Goal: Use online tool/utility

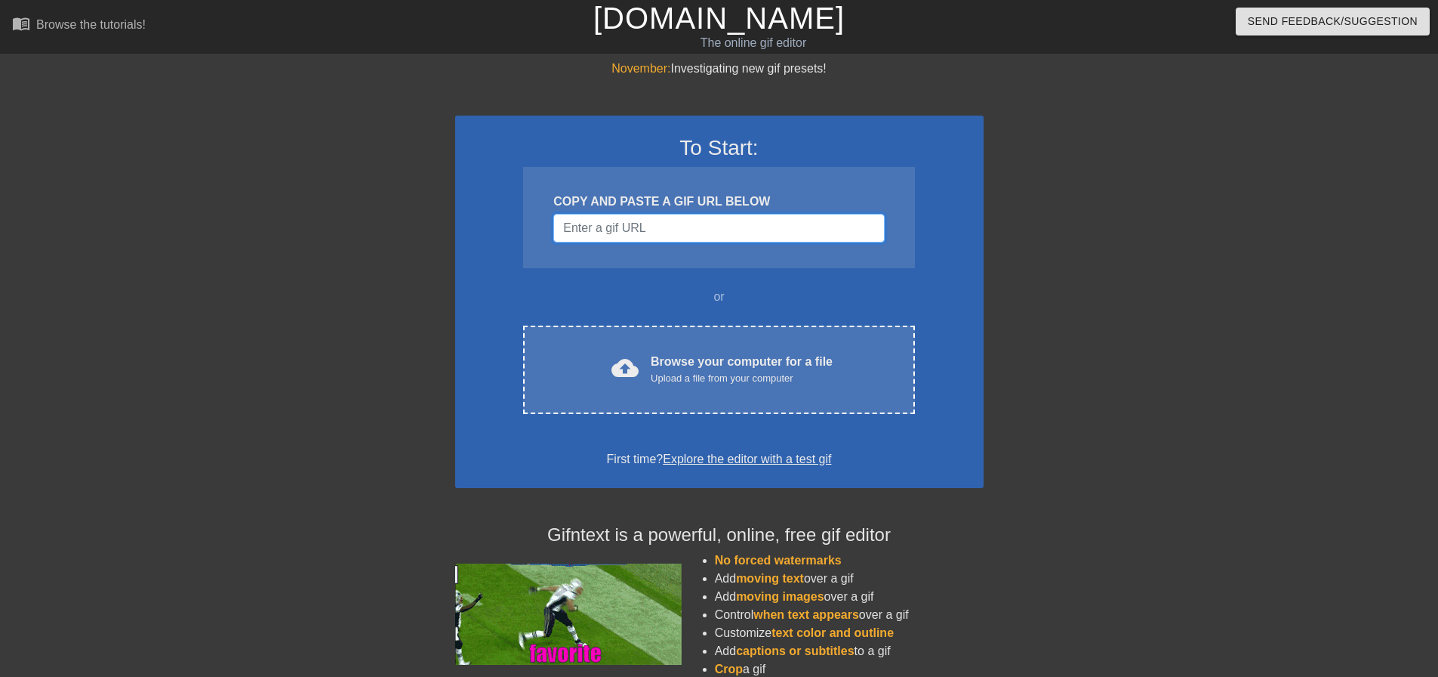
click at [605, 220] on input "Username" at bounding box center [718, 228] width 331 height 29
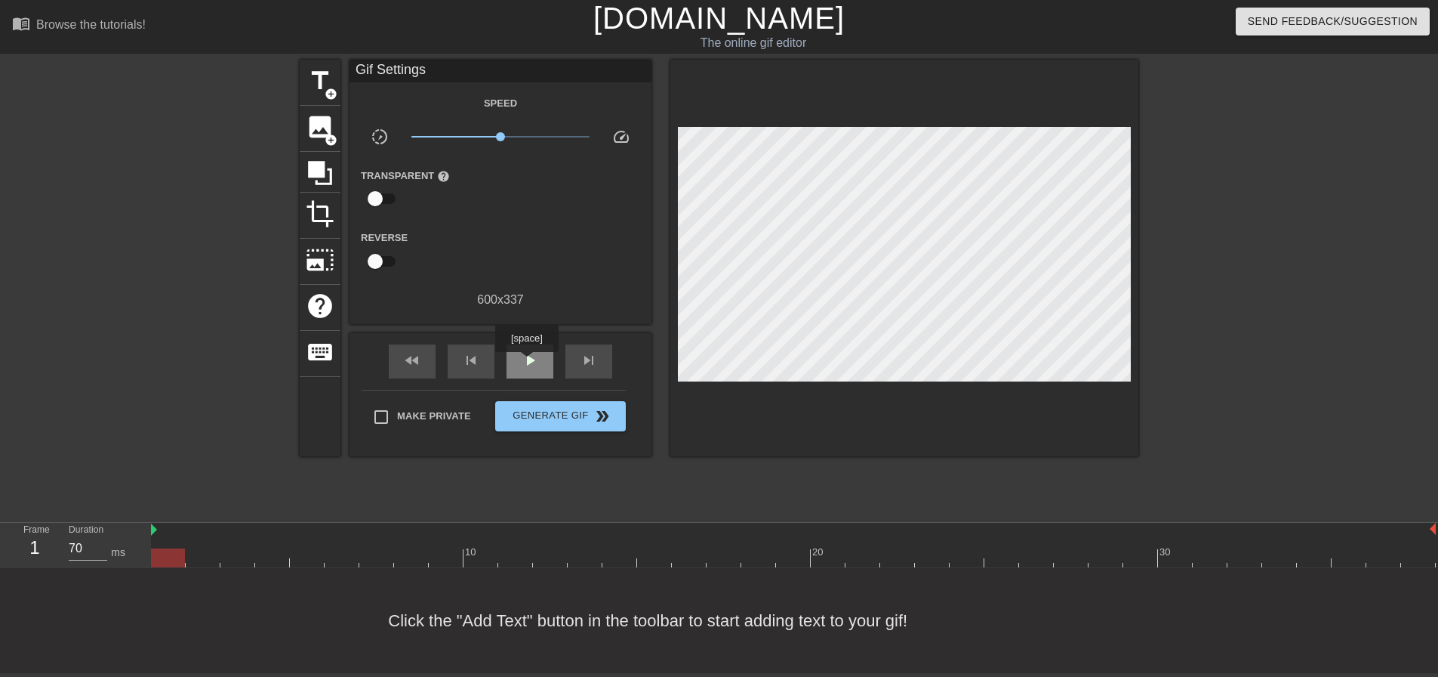
click at [527, 362] on span "play_arrow" at bounding box center [530, 360] width 18 height 18
click at [527, 362] on span "pause" at bounding box center [530, 360] width 18 height 18
click at [584, 359] on span "skip_next" at bounding box center [589, 360] width 18 height 18
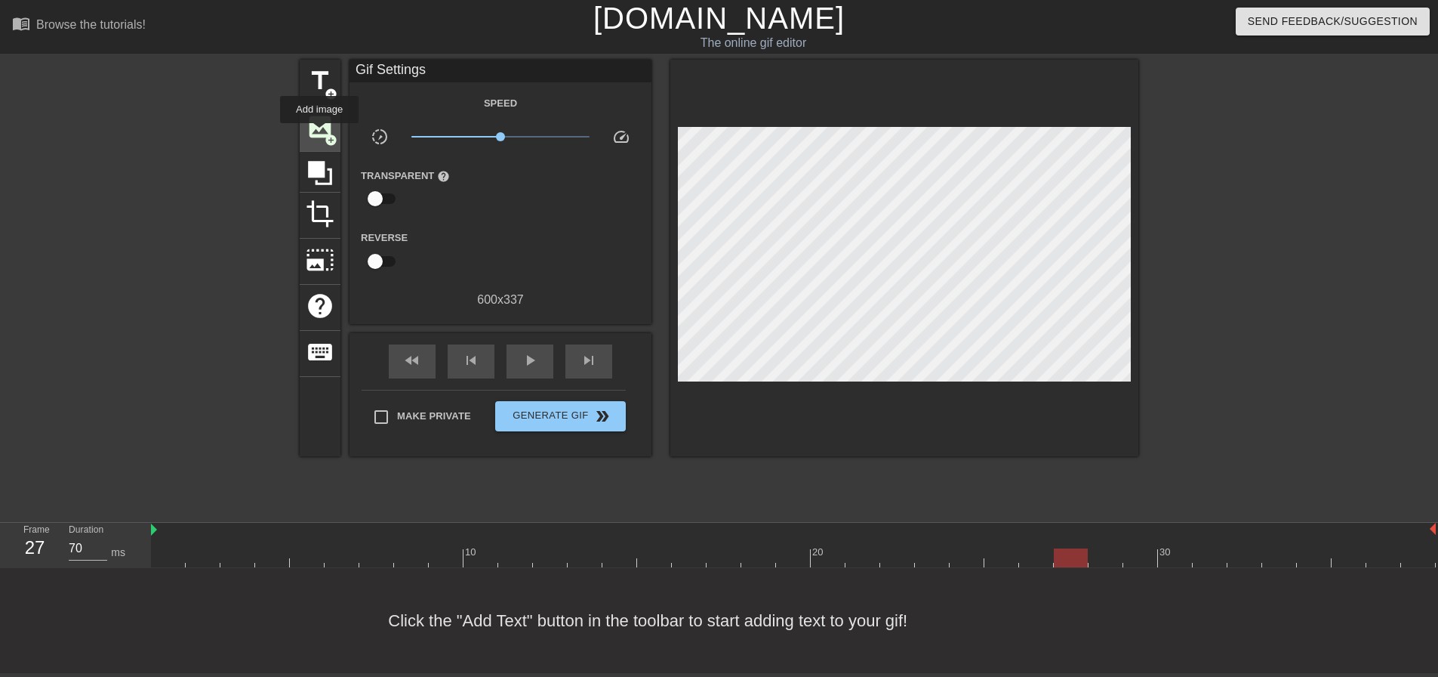
click at [316, 127] on span "image" at bounding box center [320, 127] width 29 height 29
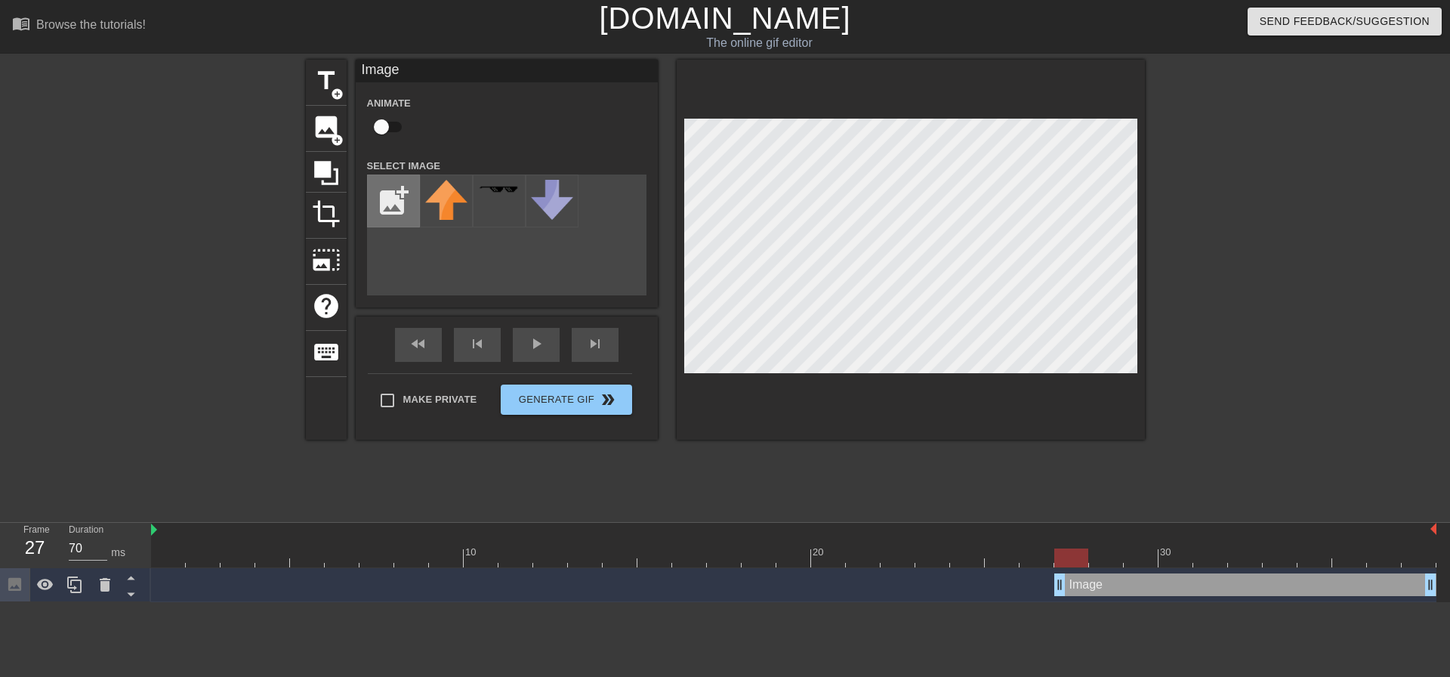
click at [389, 203] on input "file" at bounding box center [393, 200] width 51 height 51
type input "C:\fakepath\birdo no wordso.png"
click at [452, 220] on img at bounding box center [446, 200] width 42 height 41
click at [1143, 188] on div at bounding box center [911, 250] width 468 height 380
click at [396, 127] on input "checkbox" at bounding box center [381, 127] width 86 height 29
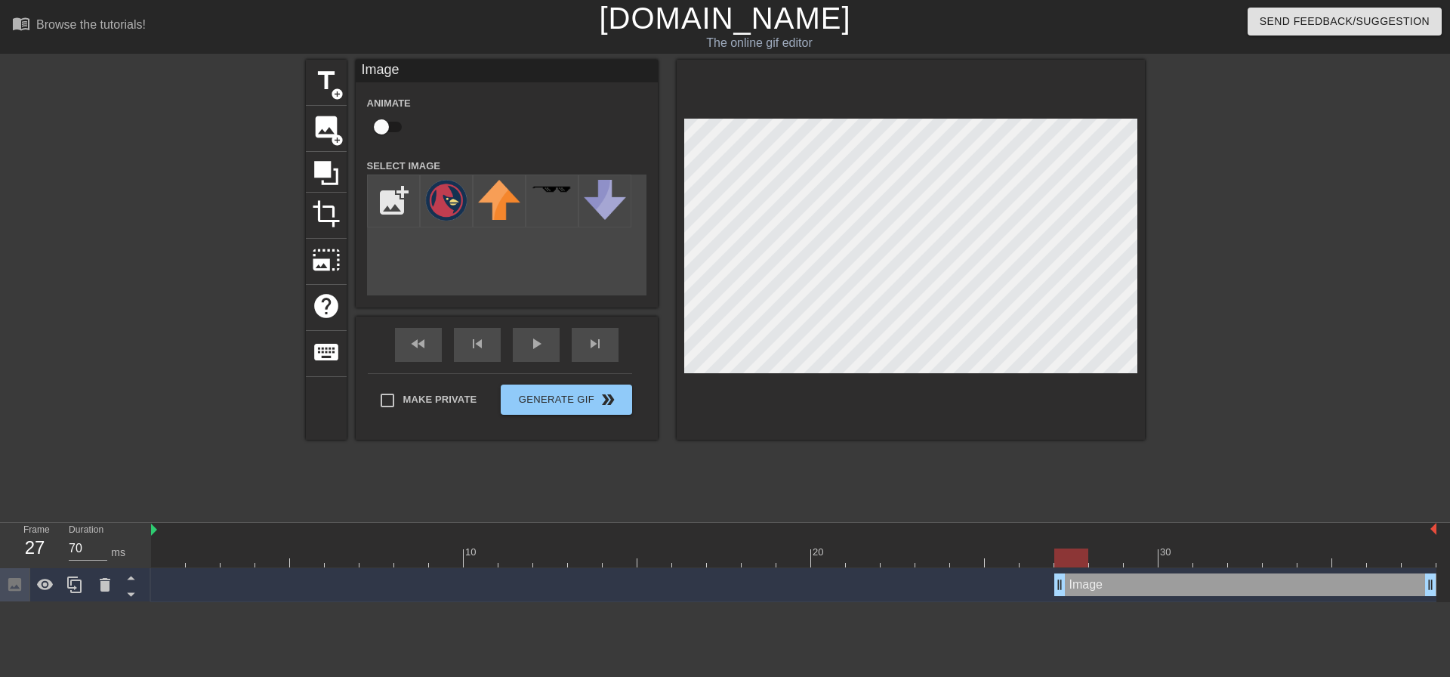
checkbox input "true"
click at [384, 128] on input "checkbox" at bounding box center [396, 127] width 86 height 29
checkbox input "false"
click at [395, 124] on input "checkbox" at bounding box center [381, 127] width 86 height 29
checkbox input "true"
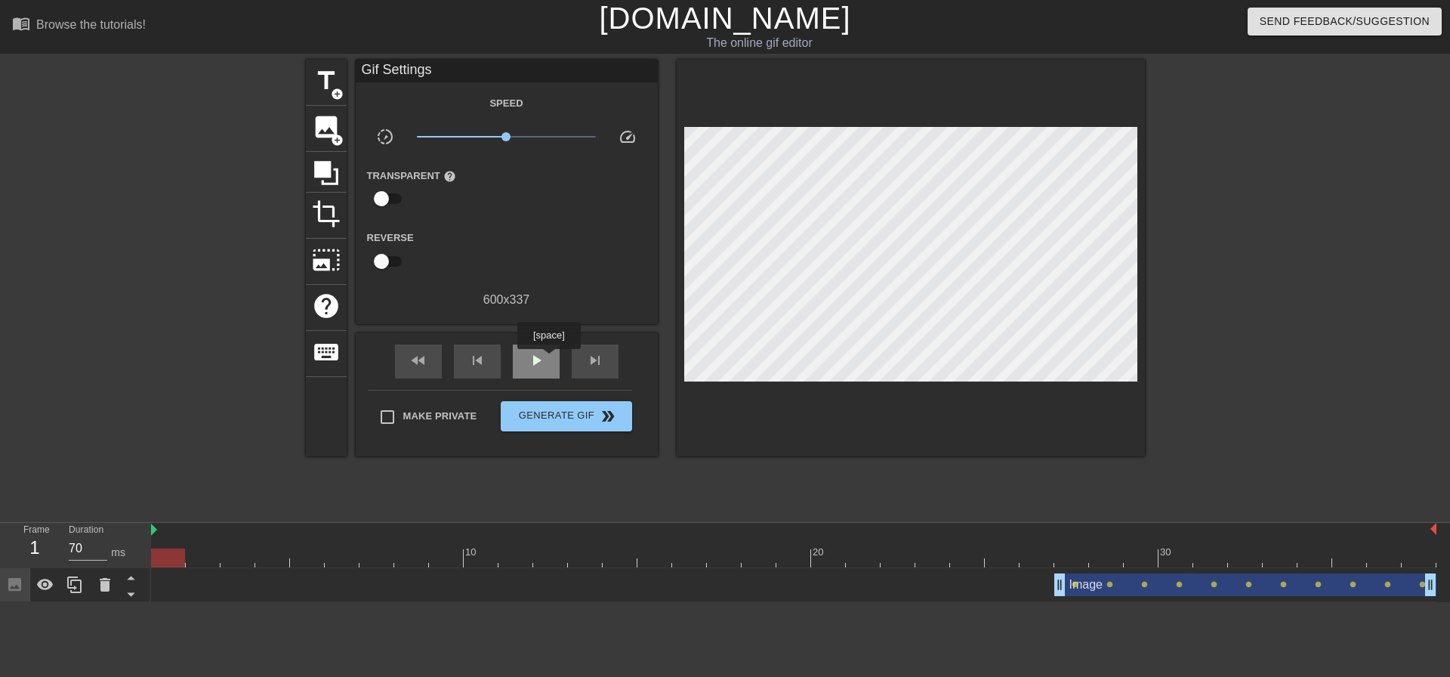
click at [548, 359] on div "play_arrow" at bounding box center [536, 361] width 47 height 34
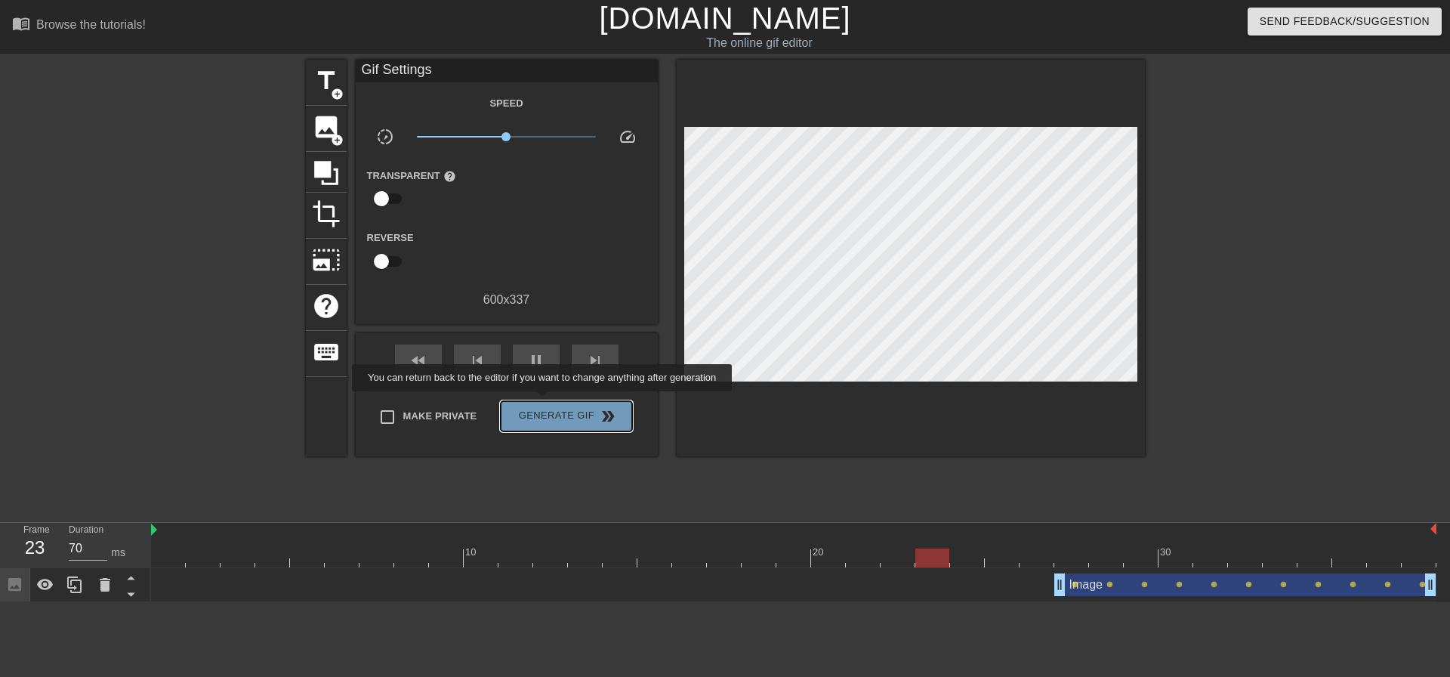
click at [544, 402] on button "Generate Gif double_arrow" at bounding box center [566, 416] width 131 height 30
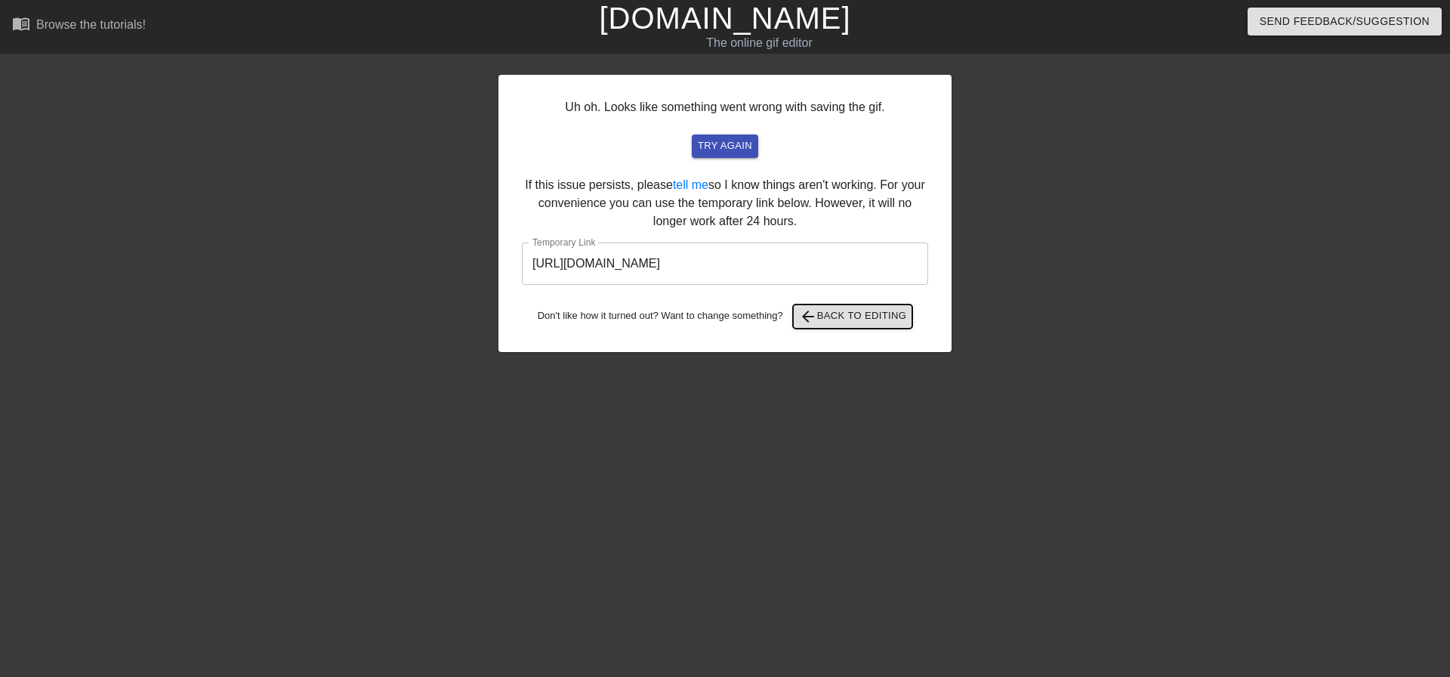
click at [887, 319] on span "arrow_back Back to Editing" at bounding box center [853, 316] width 108 height 18
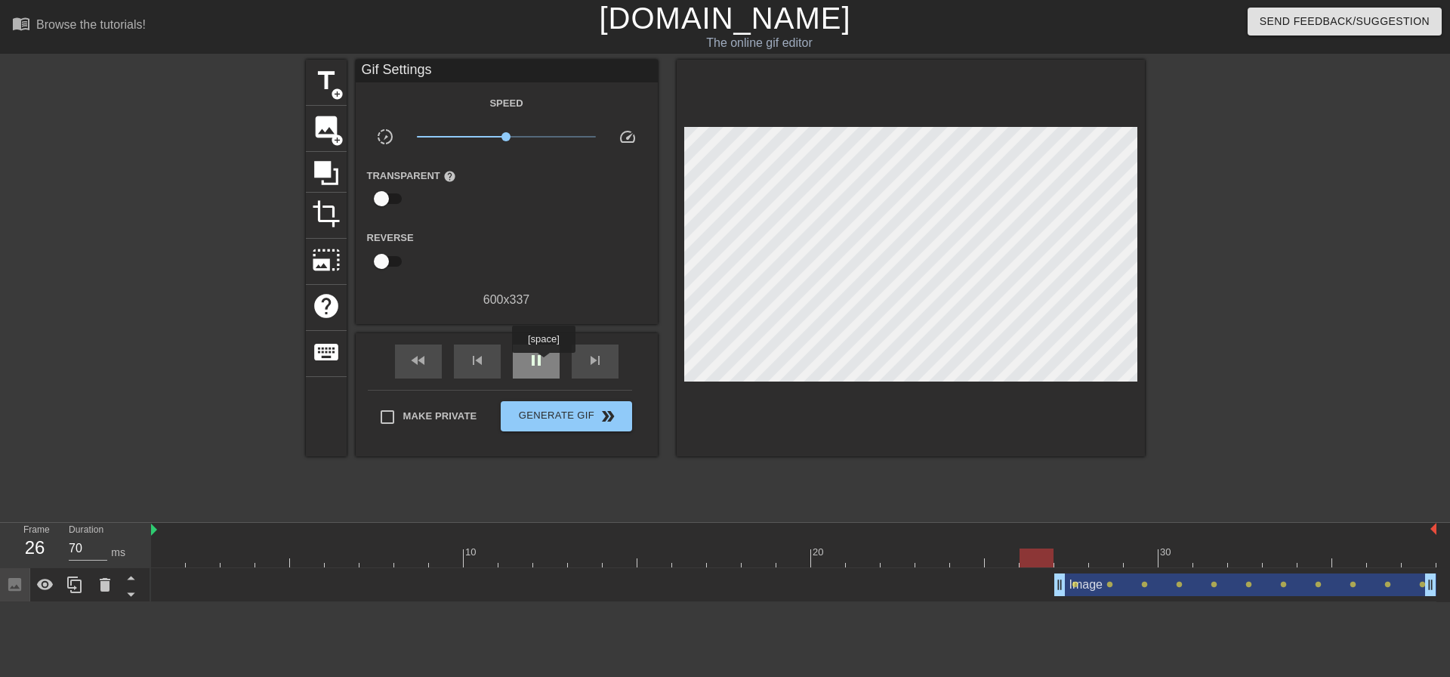
click at [543, 363] on span "pause" at bounding box center [536, 360] width 18 height 18
click at [602, 363] on span "skip_next" at bounding box center [595, 360] width 18 height 18
click at [602, 362] on span "skip_next" at bounding box center [595, 360] width 18 height 18
click at [597, 359] on span "skip_next" at bounding box center [595, 360] width 18 height 18
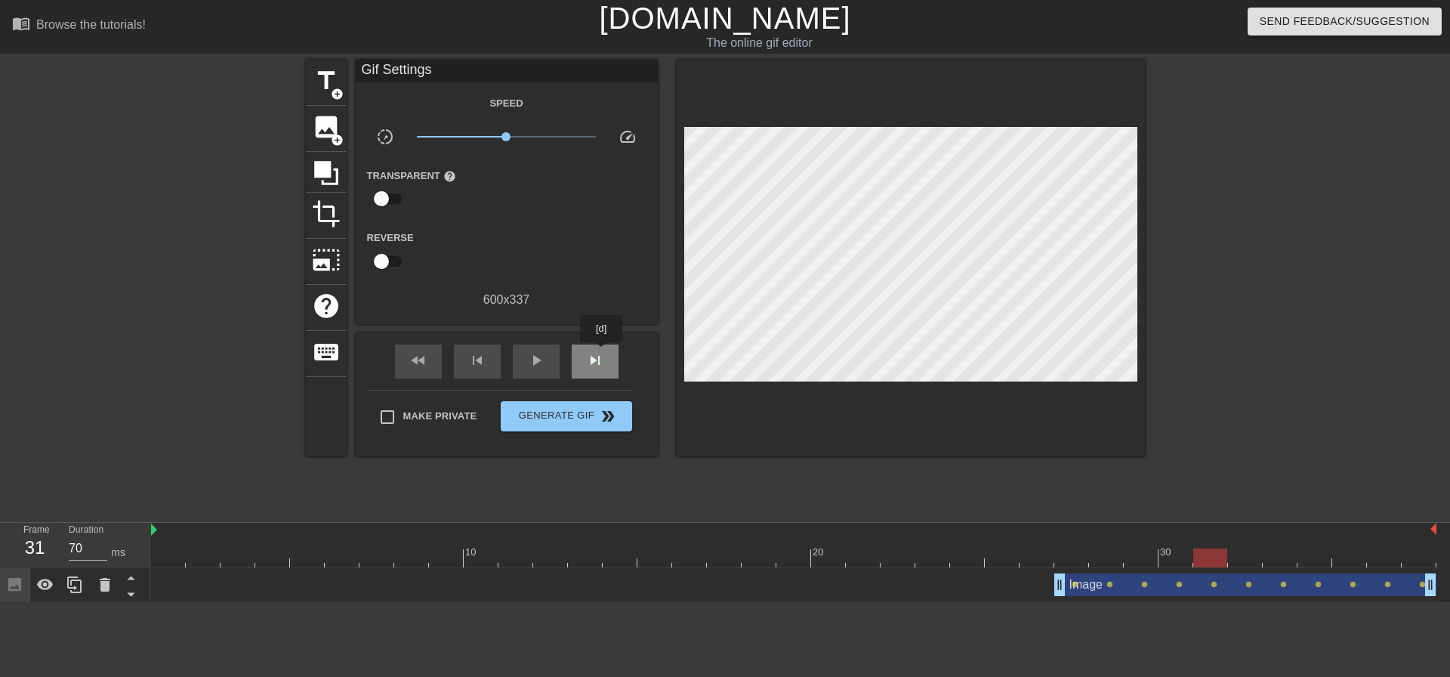
click at [602, 353] on span "skip_next" at bounding box center [595, 360] width 18 height 18
click at [609, 364] on div "skip_next" at bounding box center [595, 361] width 47 height 34
click at [604, 350] on div "skip_next" at bounding box center [595, 361] width 47 height 34
click at [600, 351] on span "skip_next" at bounding box center [595, 360] width 18 height 18
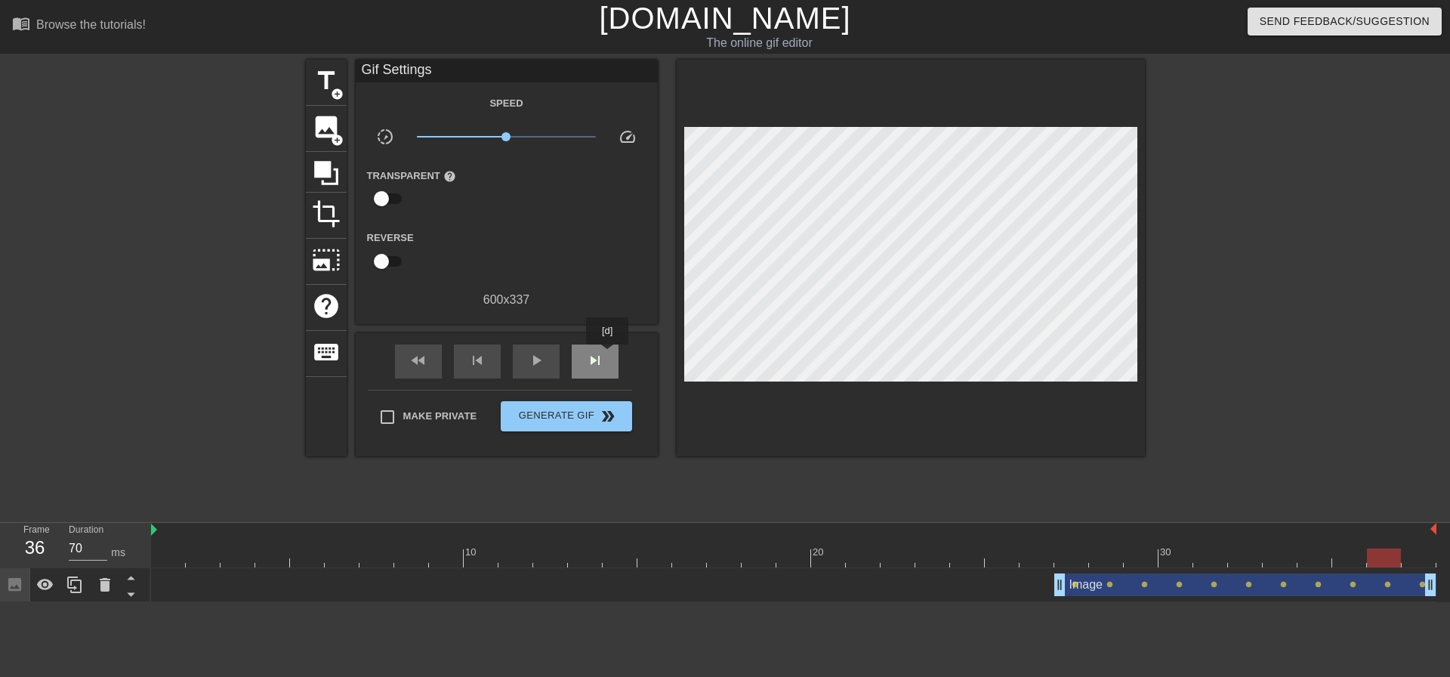
click at [608, 355] on div "skip_next" at bounding box center [595, 361] width 47 height 34
click at [603, 353] on span "skip_next" at bounding box center [595, 360] width 18 height 18
click at [1007, 544] on div at bounding box center [1002, 547] width 35 height 19
click at [541, 362] on span "play_arrow" at bounding box center [536, 360] width 18 height 18
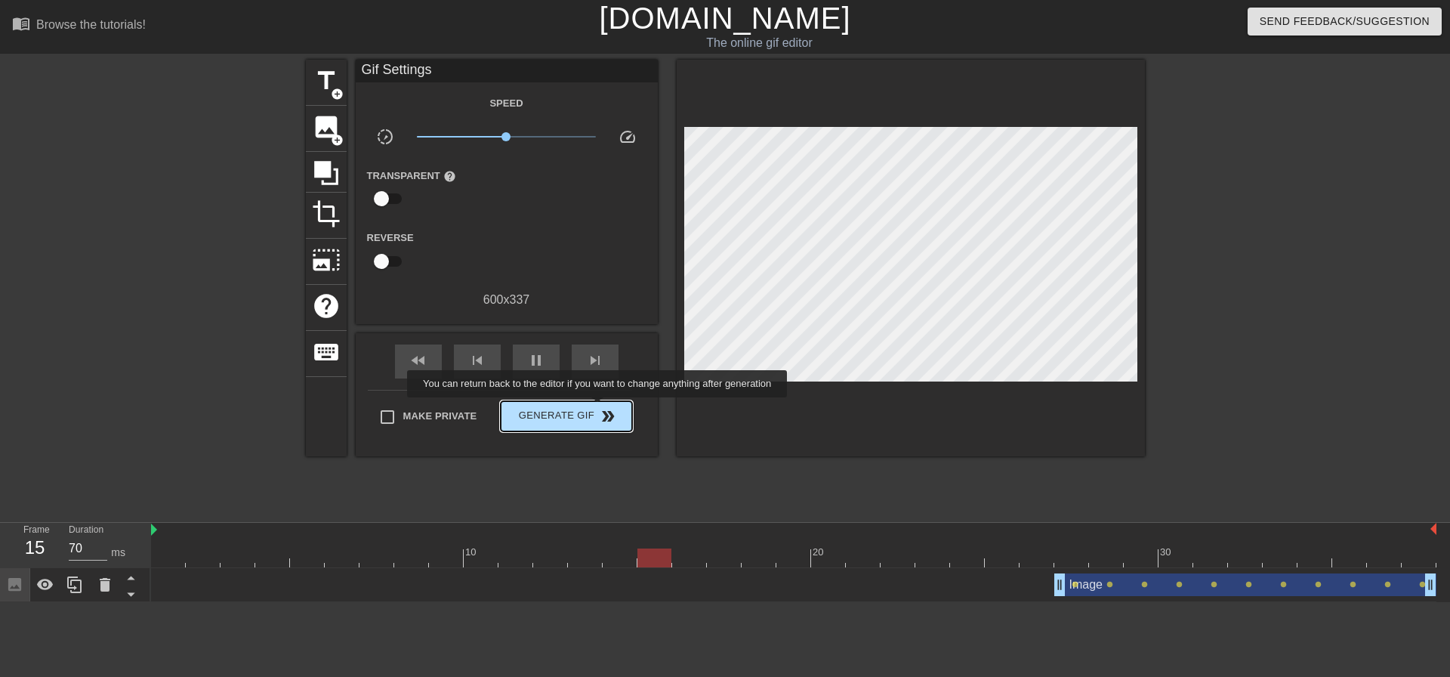
click at [594, 415] on span "Generate Gif double_arrow" at bounding box center [566, 416] width 119 height 18
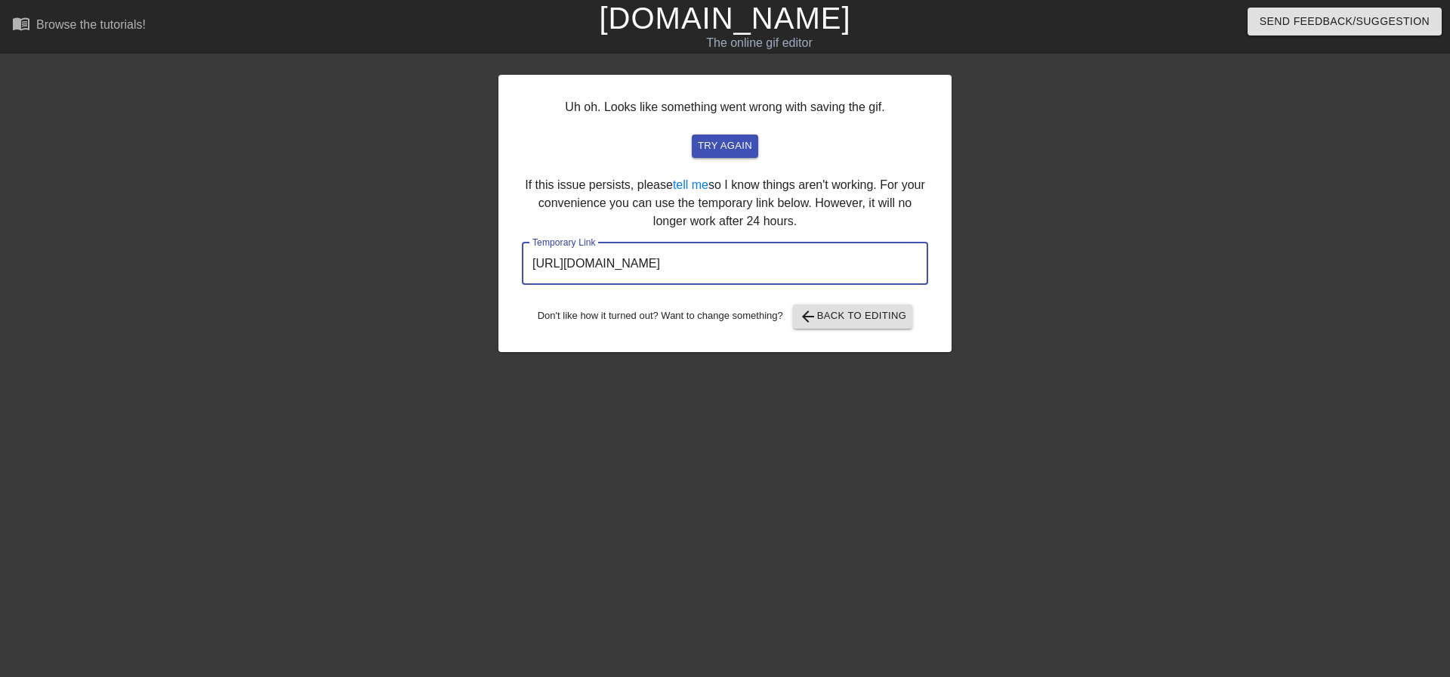
click at [693, 273] on input "[URL][DOMAIN_NAME]" at bounding box center [725, 263] width 406 height 42
click at [695, 273] on input "[URL][DOMAIN_NAME]" at bounding box center [725, 263] width 406 height 42
